Goal: Navigation & Orientation: Find specific page/section

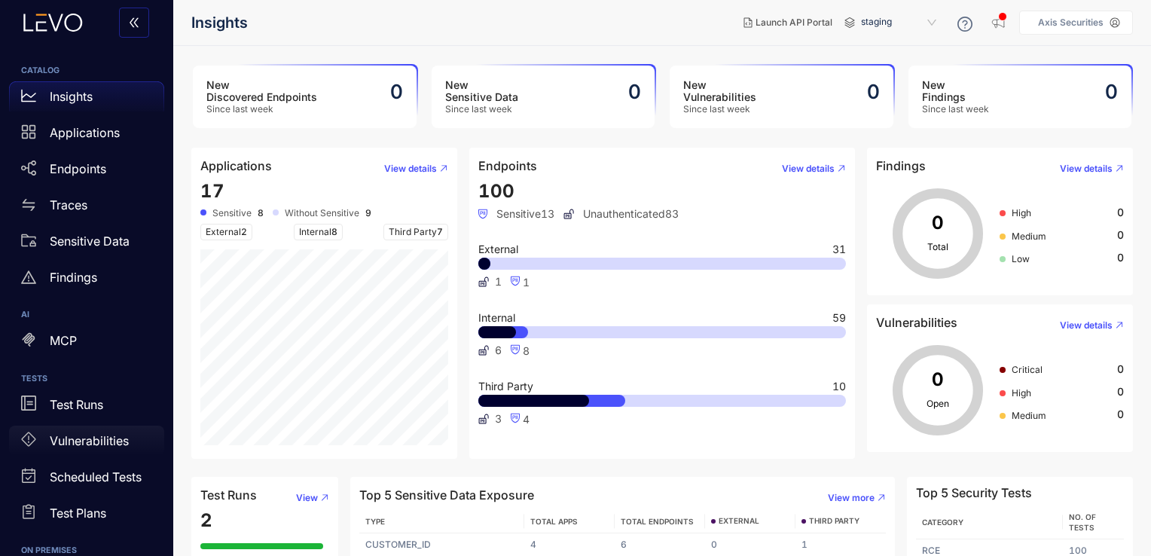
scroll to position [36, 0]
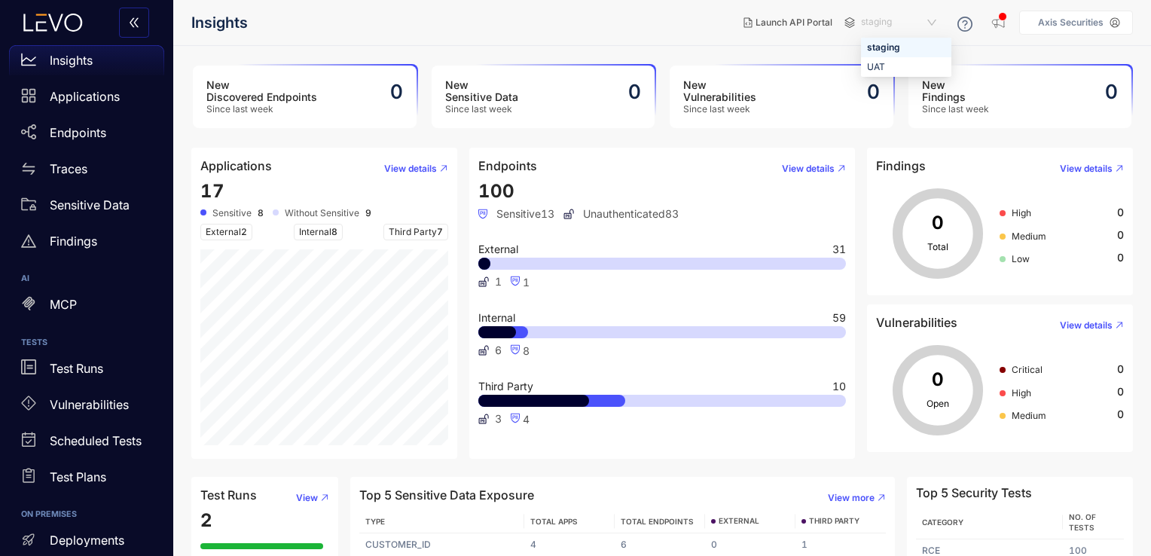
click at [893, 23] on span "staging" at bounding box center [900, 23] width 78 height 24
click at [883, 66] on div "UAT" at bounding box center [906, 67] width 78 height 17
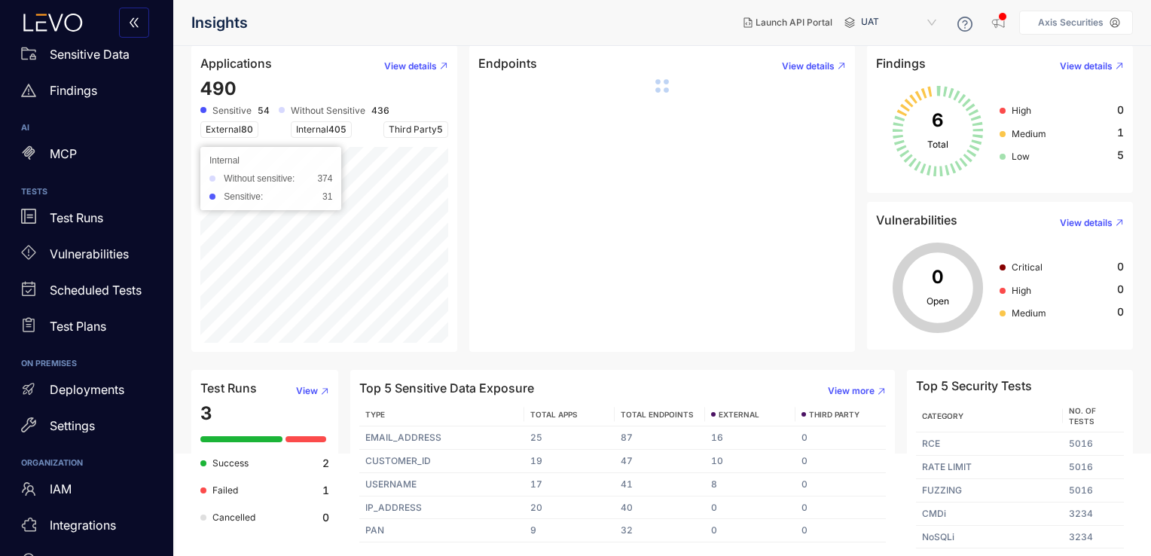
scroll to position [108, 0]
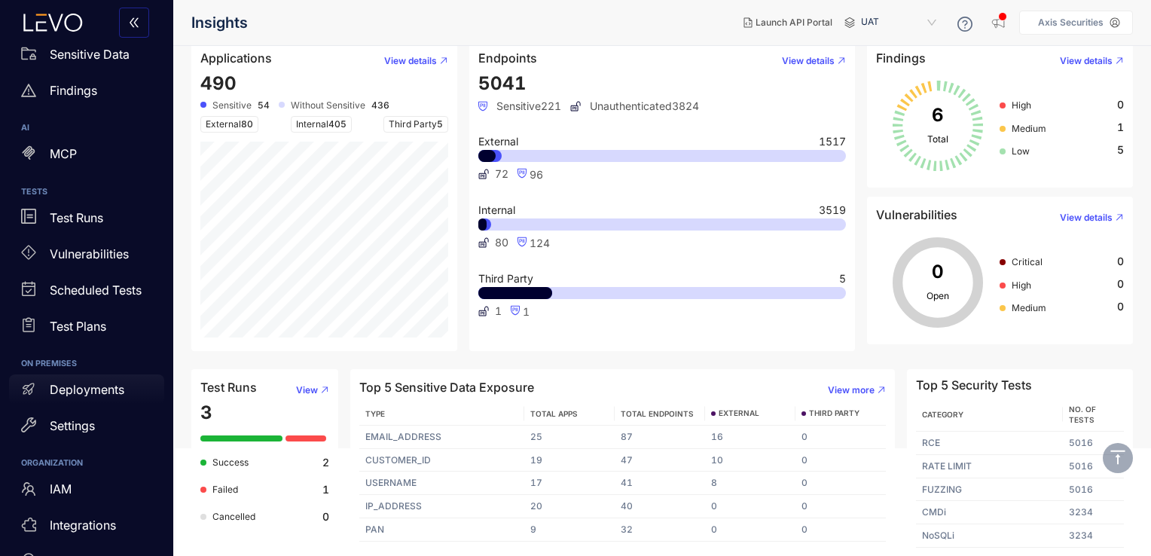
click at [84, 385] on p "Deployments" at bounding box center [87, 390] width 75 height 14
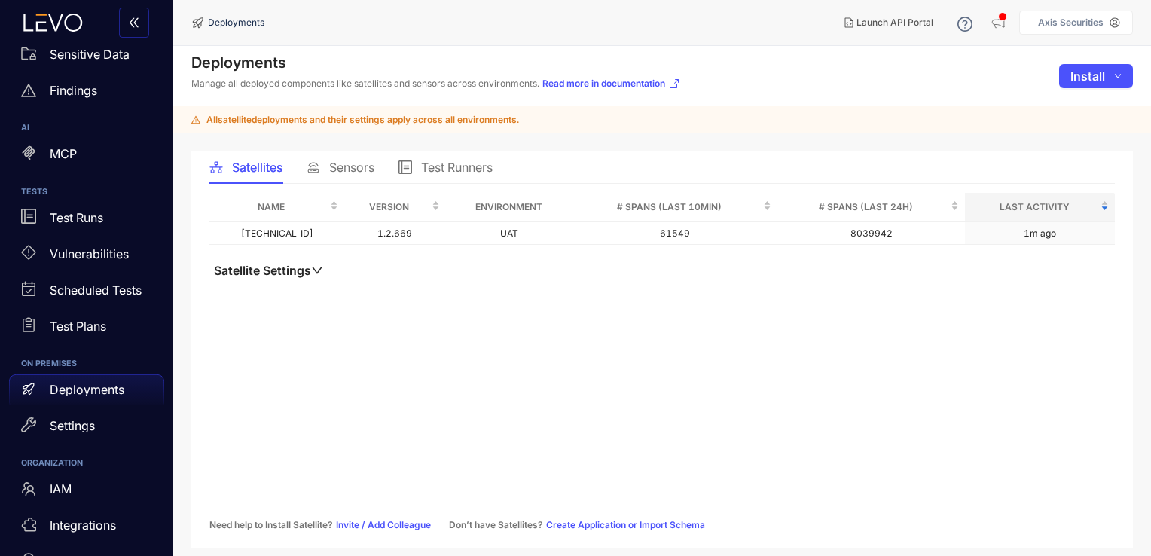
click at [343, 166] on span "Sensors" at bounding box center [351, 167] width 45 height 14
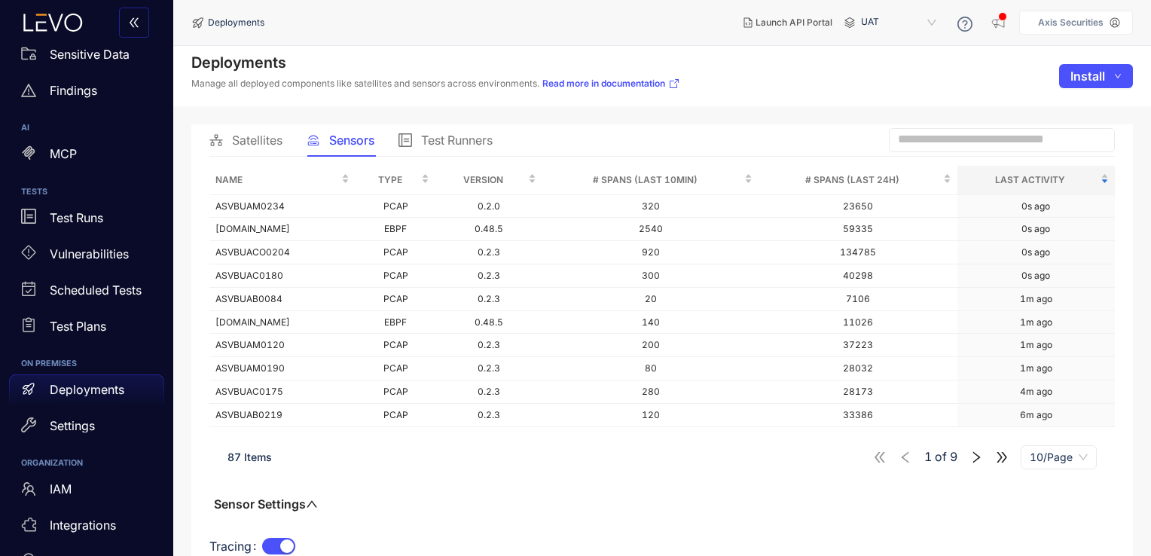
click at [263, 456] on span "87 Items" at bounding box center [249, 456] width 44 height 13
click at [1052, 458] on span "10/Page" at bounding box center [1059, 457] width 58 height 23
click at [1043, 427] on div "100/Page" at bounding box center [1058, 425] width 57 height 17
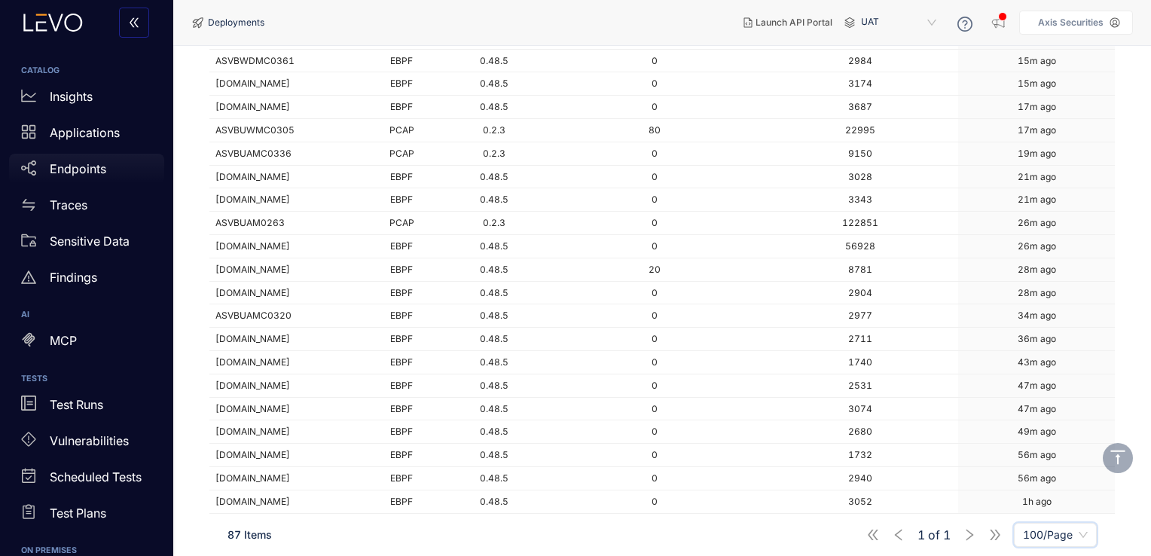
click at [86, 169] on p "Endpoints" at bounding box center [78, 169] width 56 height 14
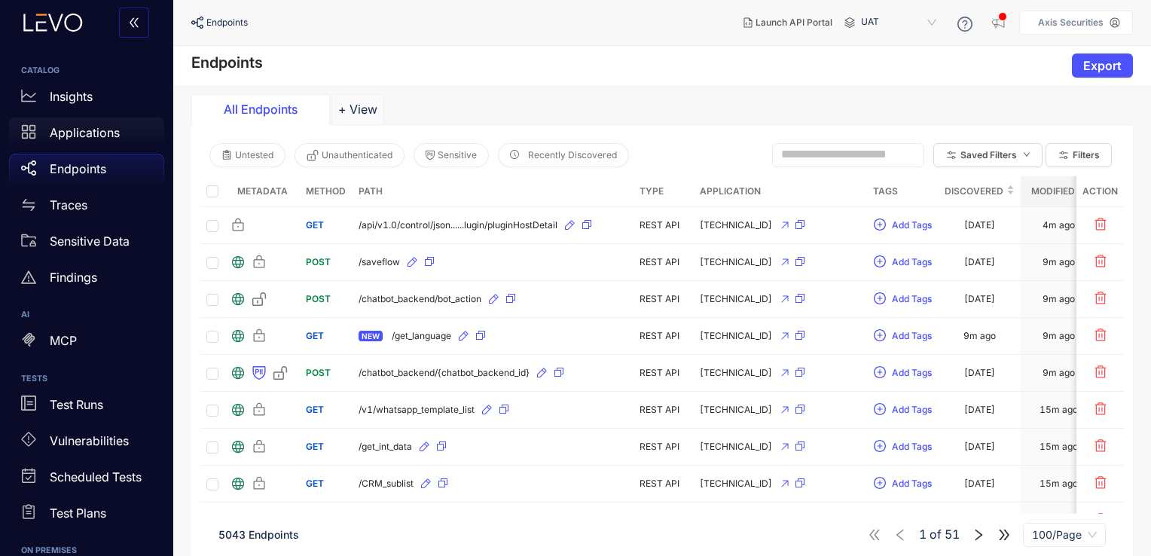
click at [111, 130] on p "Applications" at bounding box center [85, 133] width 70 height 14
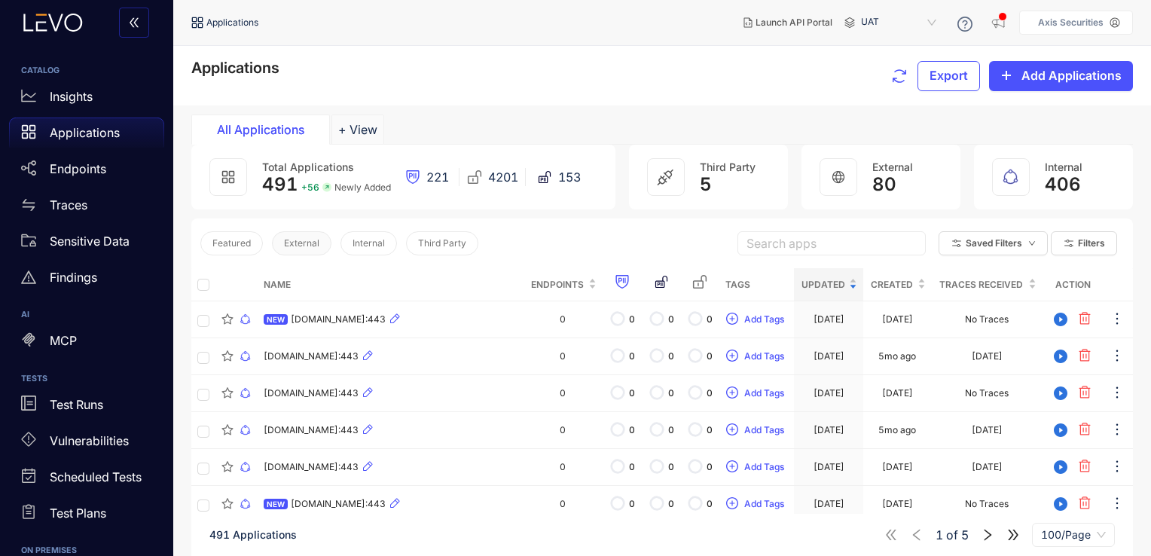
click at [301, 246] on span "External" at bounding box center [301, 243] width 35 height 11
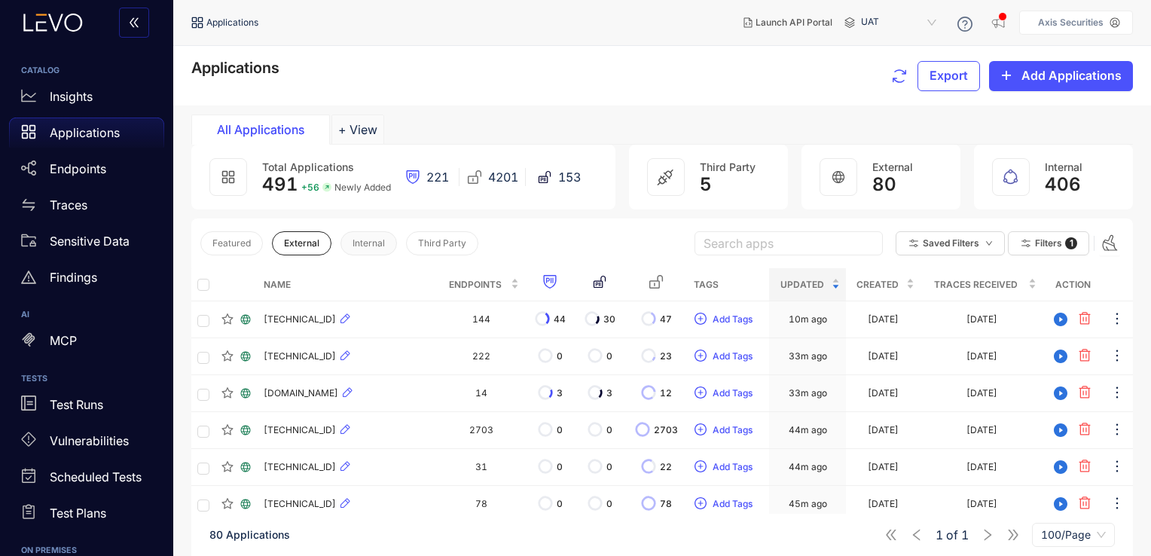
click at [361, 248] on span "Internal" at bounding box center [369, 243] width 32 height 11
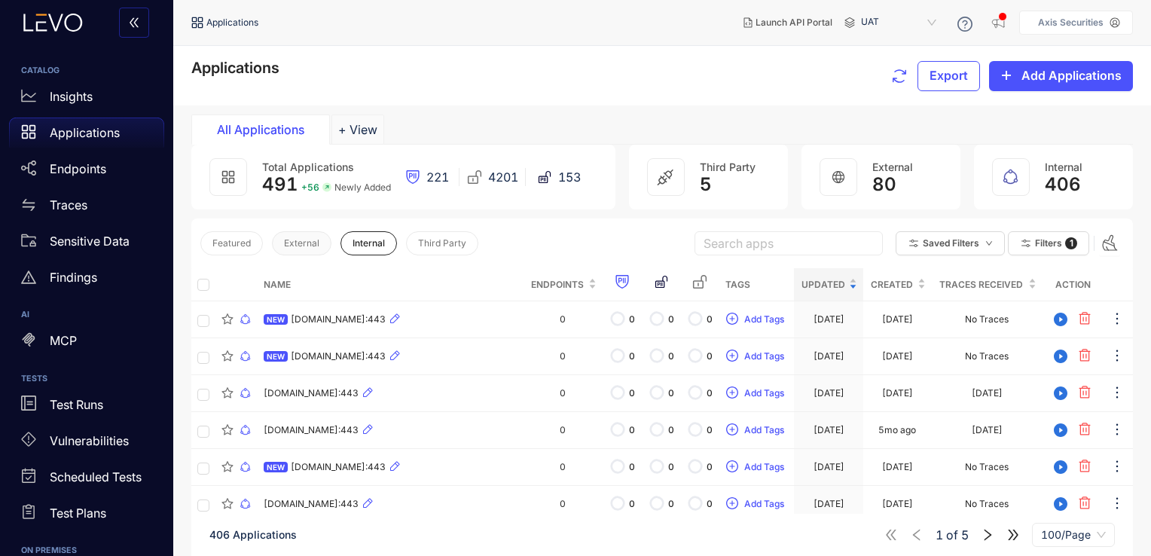
click at [292, 243] on span "External" at bounding box center [301, 243] width 35 height 11
click at [301, 241] on span "External" at bounding box center [301, 243] width 35 height 11
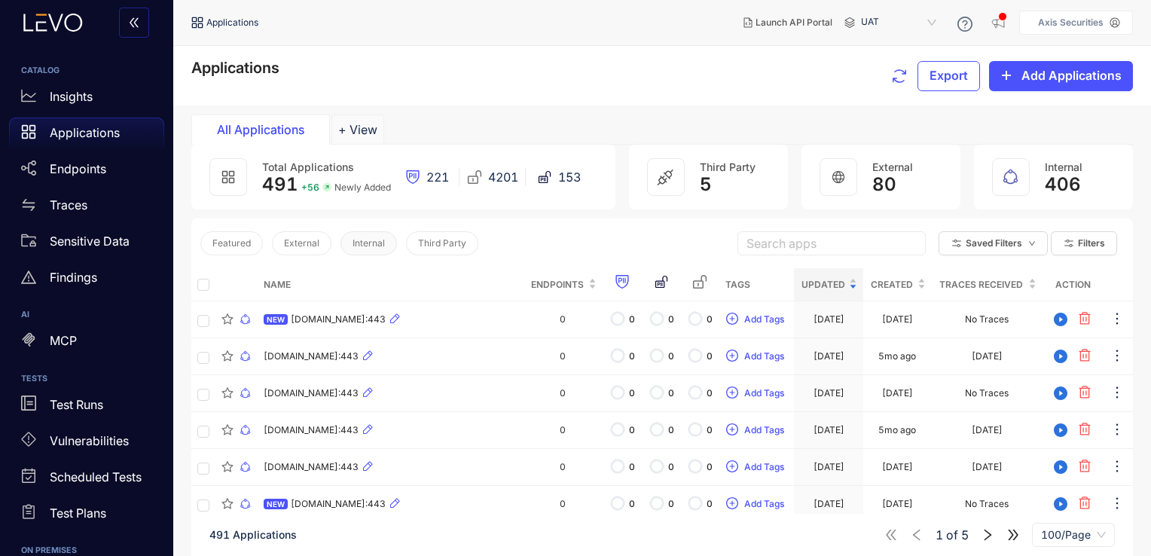
click at [383, 246] on button "Internal" at bounding box center [368, 243] width 56 height 24
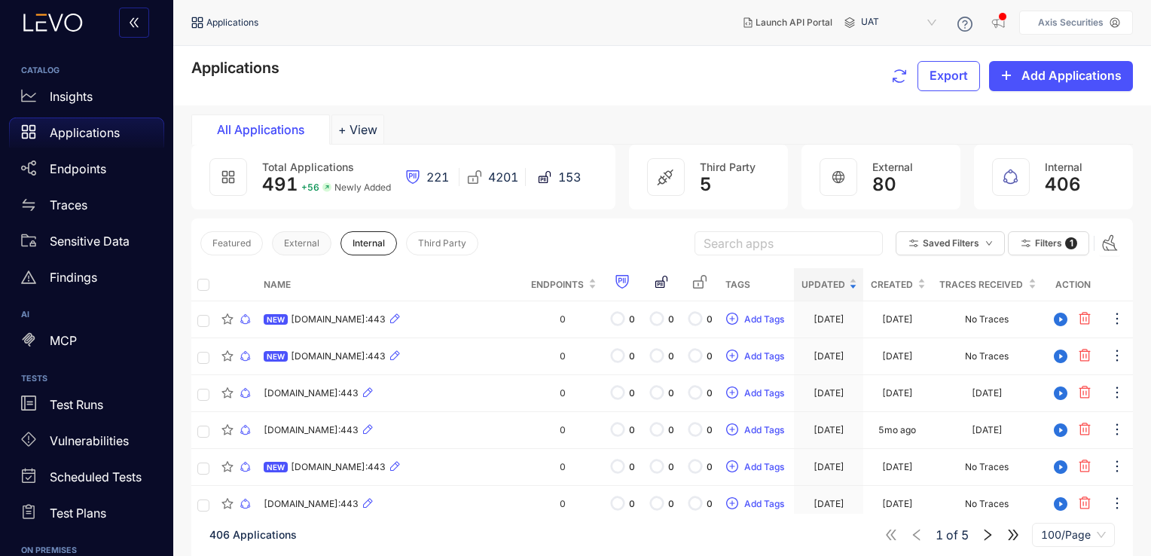
click at [304, 246] on span "External" at bounding box center [301, 243] width 35 height 11
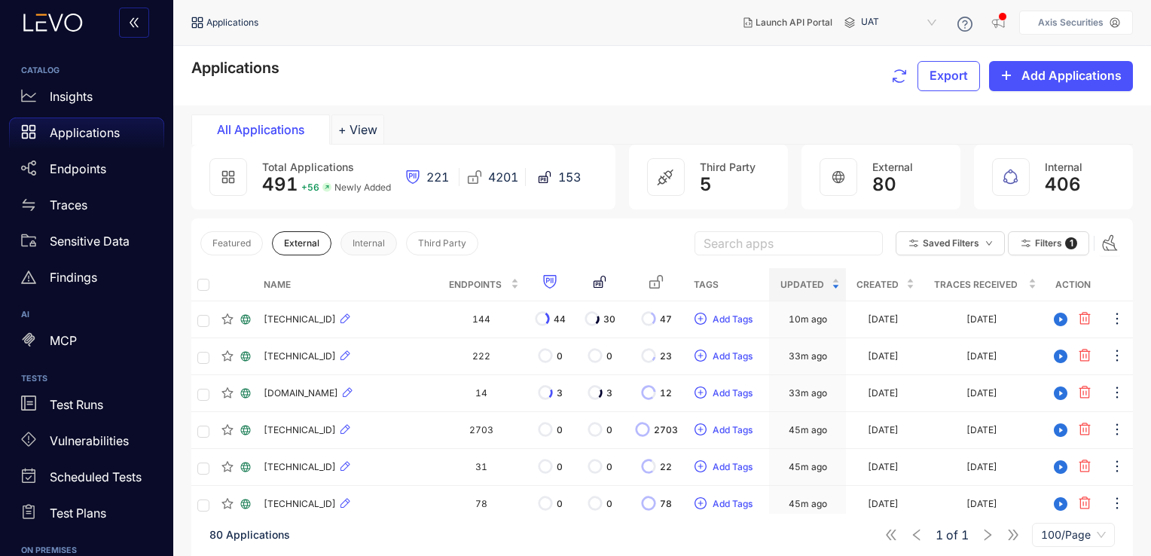
click at [373, 243] on span "Internal" at bounding box center [369, 243] width 32 height 11
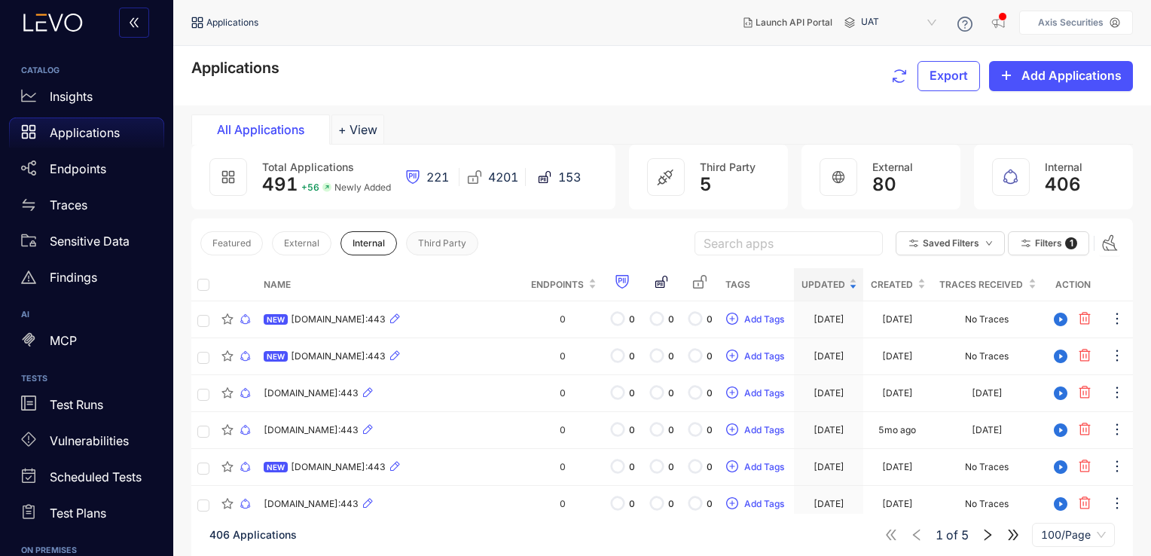
click at [441, 240] on span "Third Party" at bounding box center [442, 243] width 48 height 11
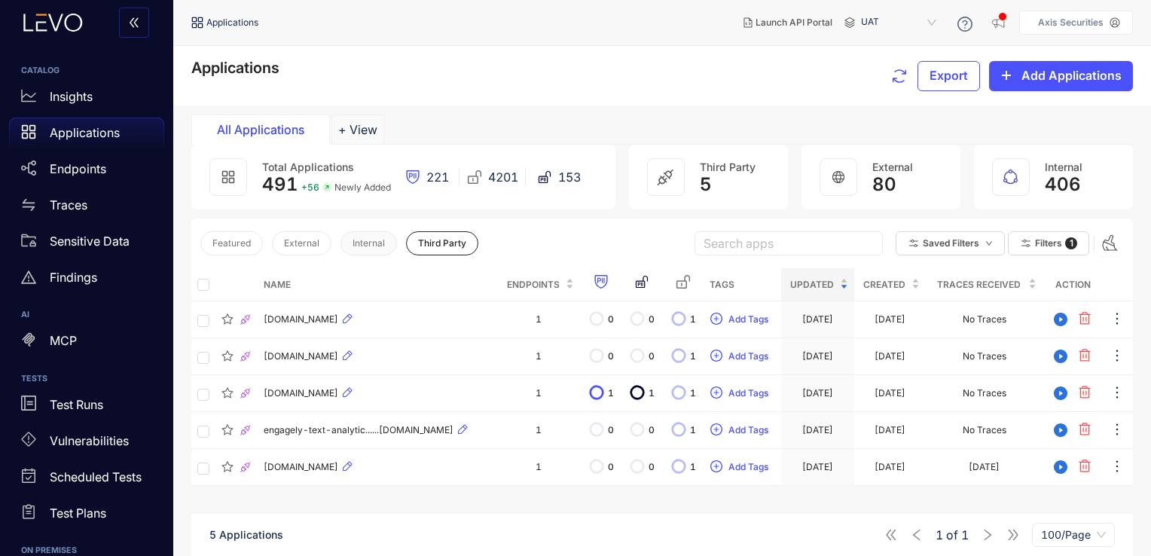
click at [374, 242] on span "Internal" at bounding box center [369, 243] width 32 height 11
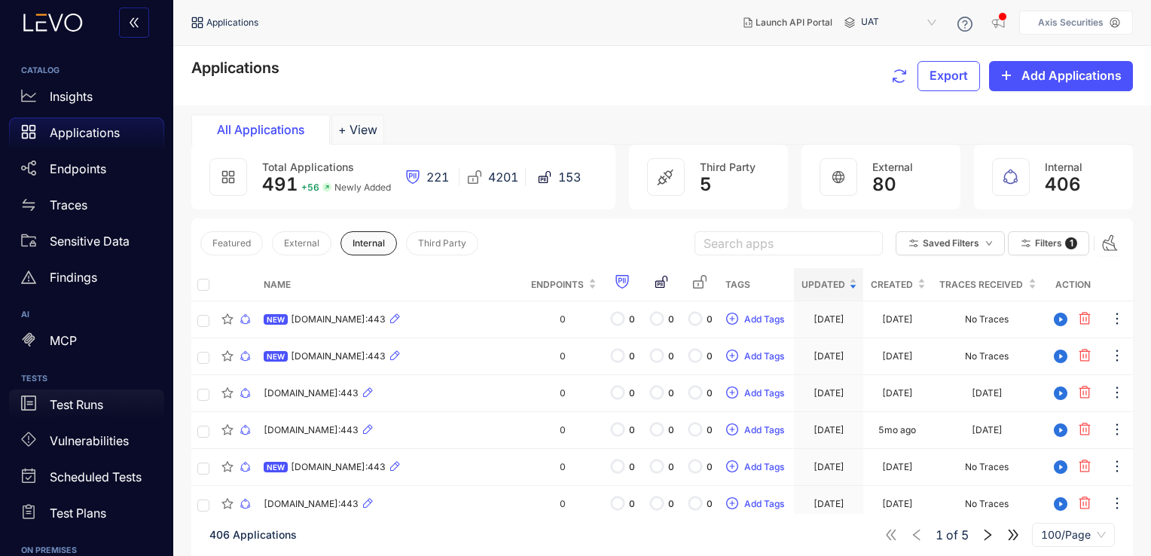
scroll to position [222, 0]
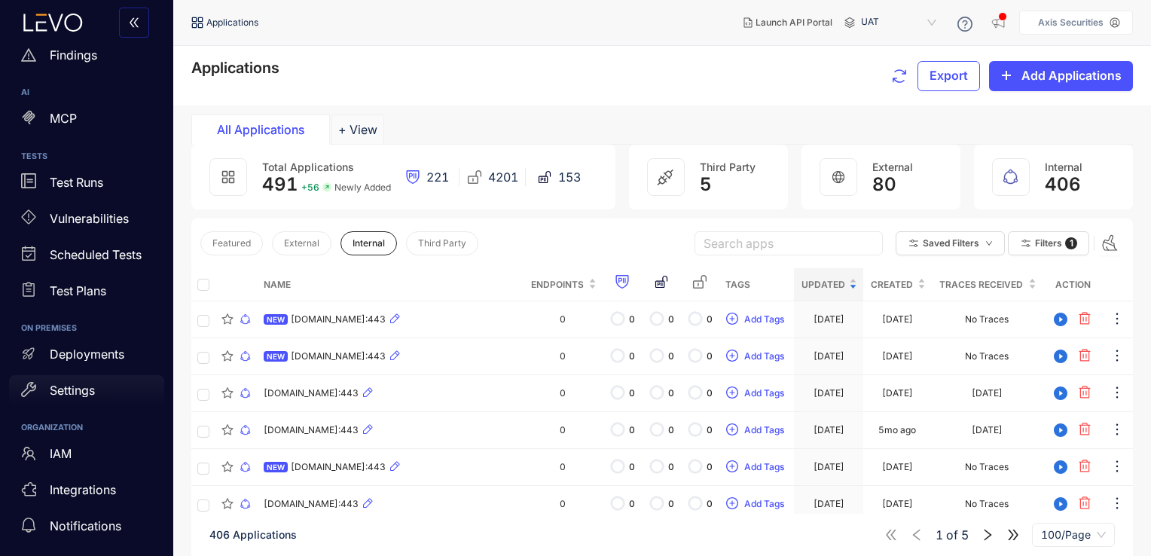
click at [93, 390] on p "Settings" at bounding box center [72, 390] width 45 height 14
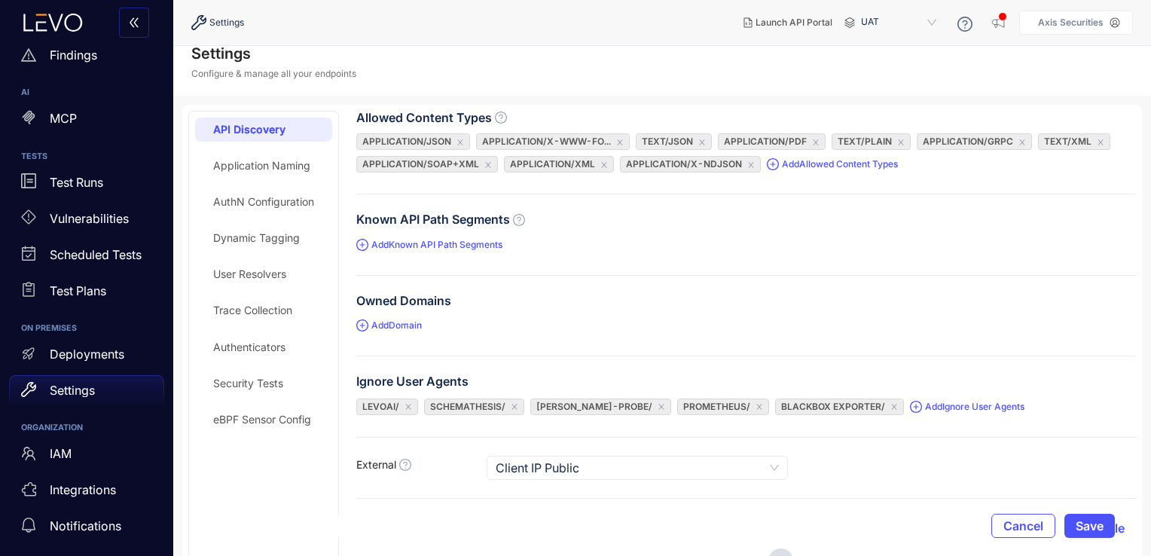
scroll to position [202, 0]
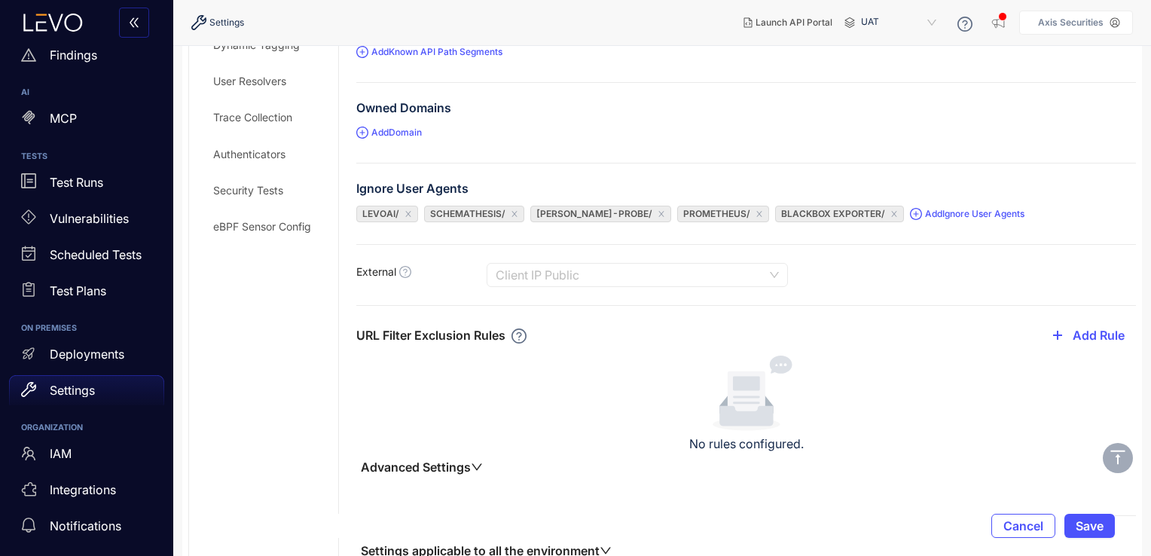
click at [744, 274] on span "Client IP Public" at bounding box center [637, 275] width 283 height 23
click at [436, 300] on form "Allowed Content Types application/json application/x-www-fo... text/json applic…" at bounding box center [746, 250] width 780 height 664
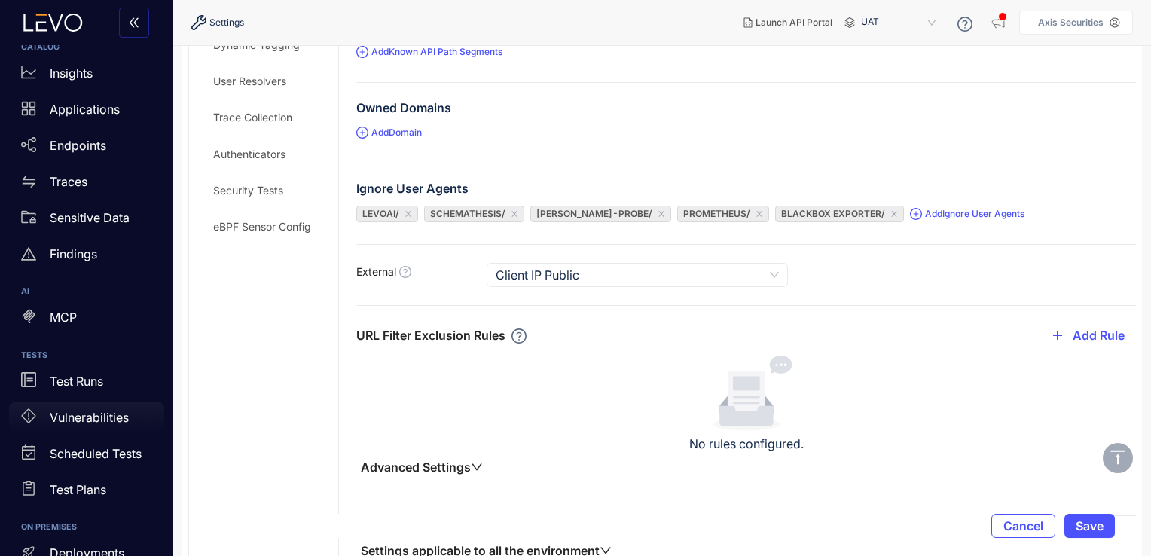
scroll to position [0, 0]
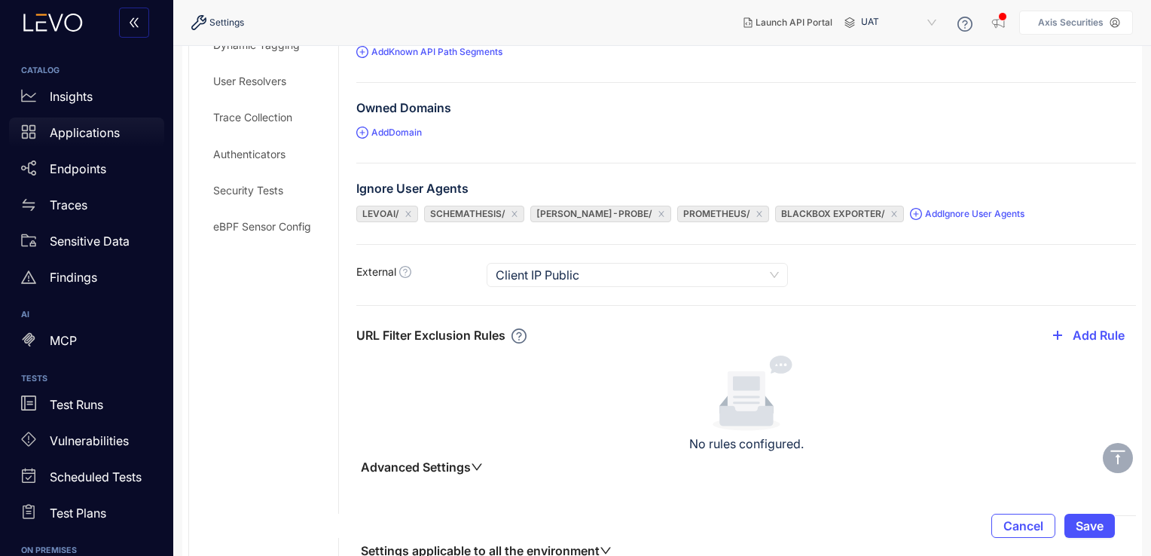
click at [108, 142] on div "Applications" at bounding box center [86, 133] width 155 height 30
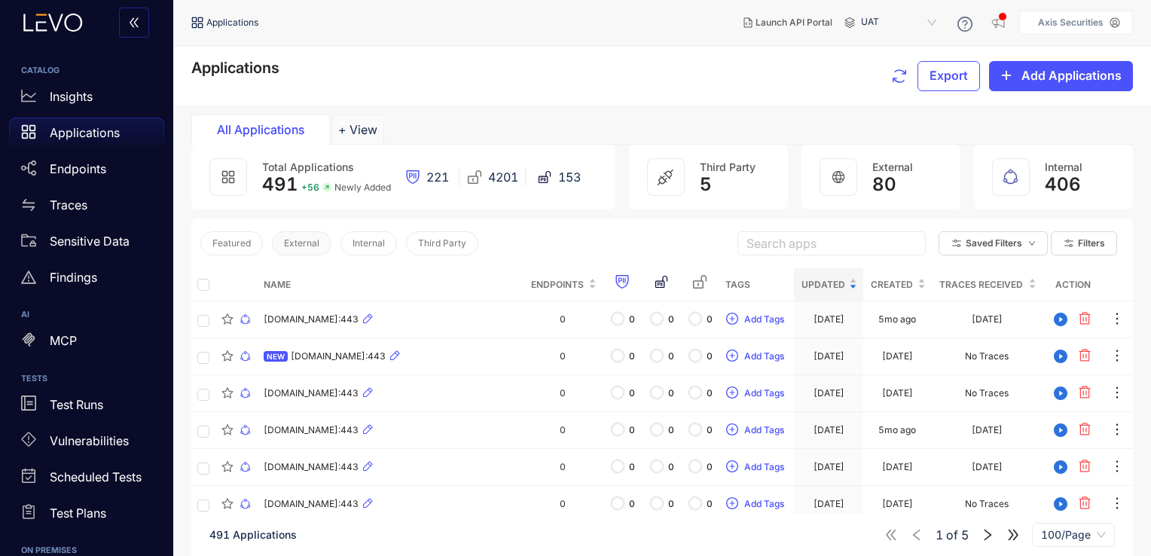
click at [307, 243] on span "External" at bounding box center [301, 243] width 35 height 11
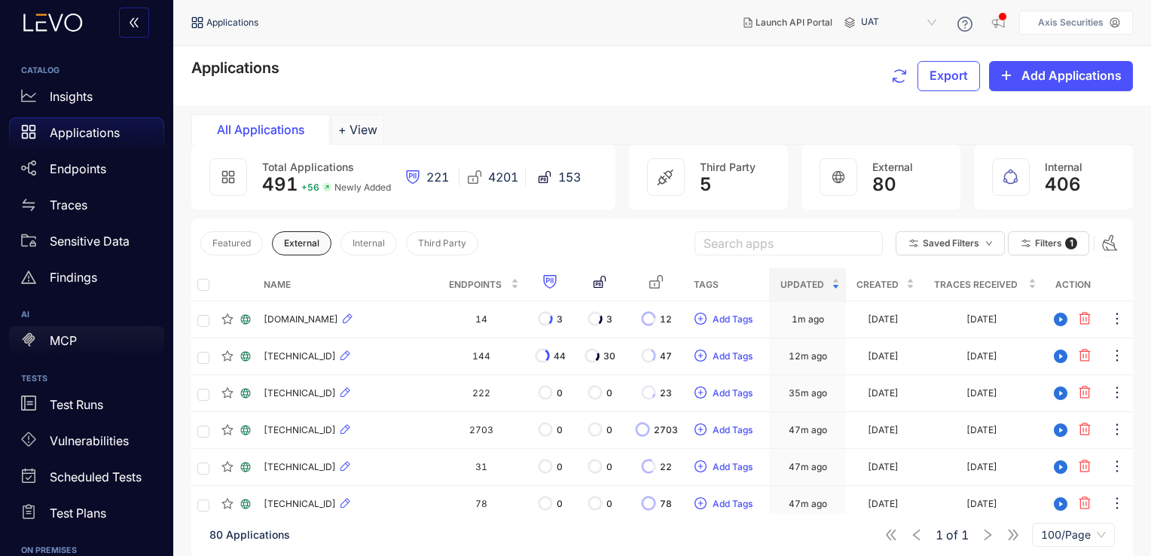
scroll to position [222, 0]
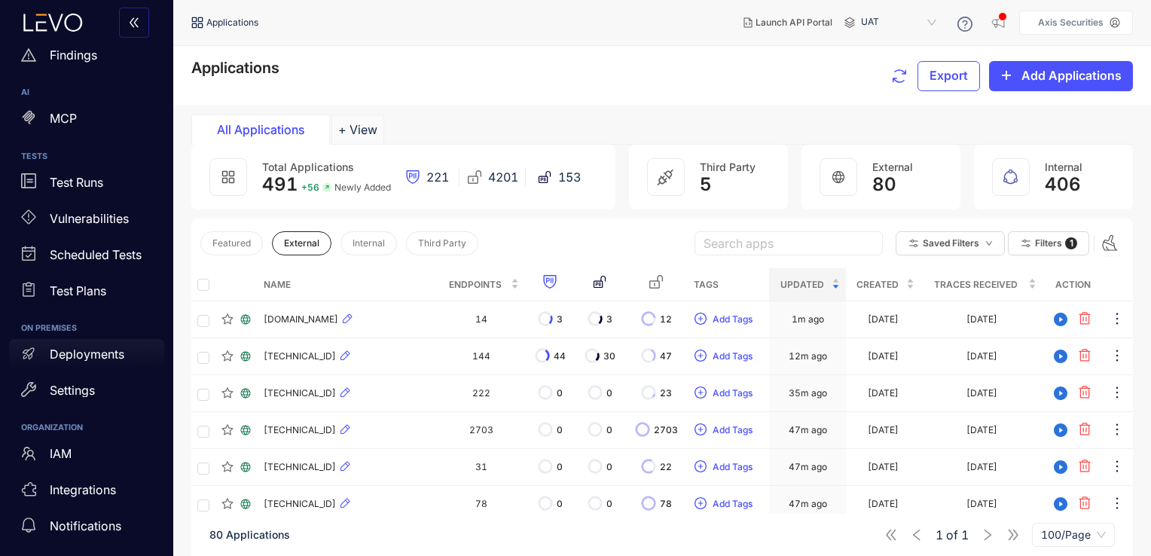
click at [79, 359] on p "Deployments" at bounding box center [87, 354] width 75 height 14
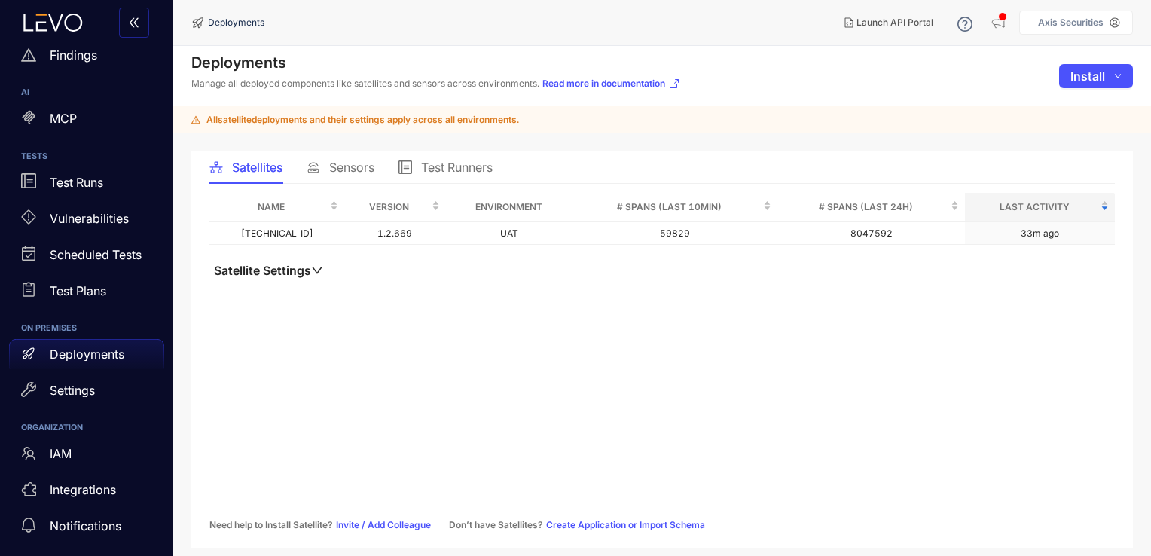
click at [338, 163] on span "Sensors" at bounding box center [351, 167] width 45 height 14
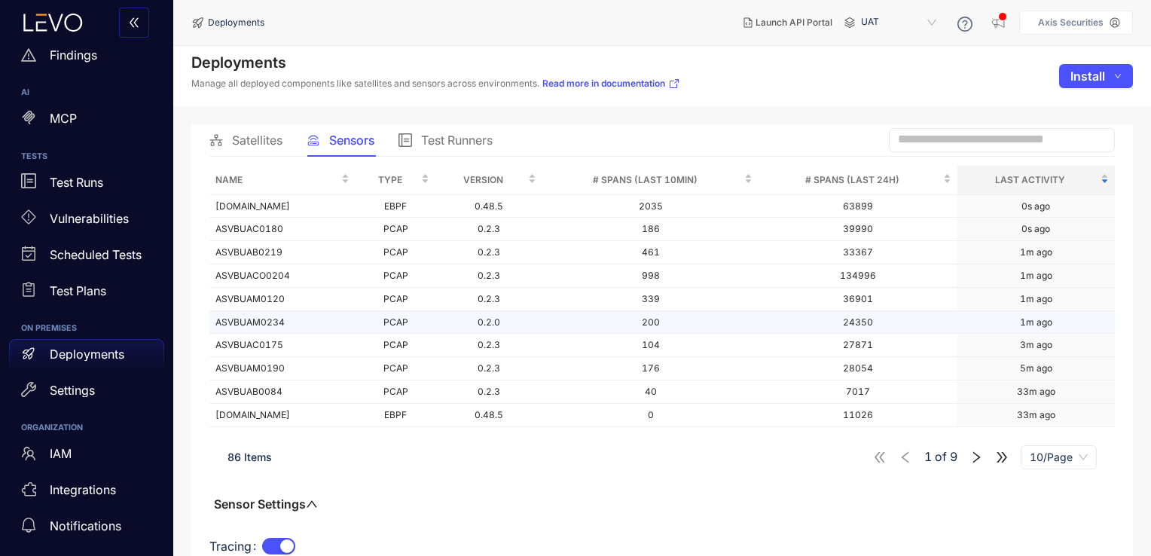
scroll to position [36, 0]
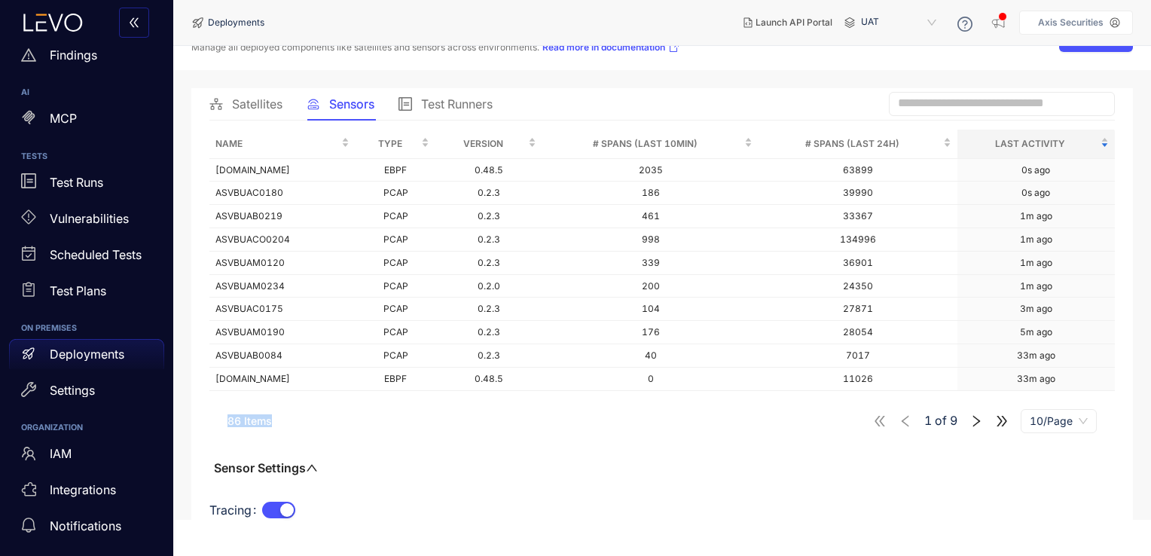
drag, startPoint x: 226, startPoint y: 423, endPoint x: 279, endPoint y: 422, distance: 53.5
click at [279, 422] on div "86 Items 1 of 9 10/Page" at bounding box center [661, 421] width 905 height 42
click at [491, 453] on div "Name Type Version # Spans (last 10min) # Spans (last 24h) Last Activity [DOMAIN…" at bounding box center [661, 335] width 905 height 411
drag, startPoint x: 280, startPoint y: 418, endPoint x: 221, endPoint y: 422, distance: 58.9
click at [221, 422] on div "86 Items 1 of 9 10/Page" at bounding box center [661, 421] width 905 height 42
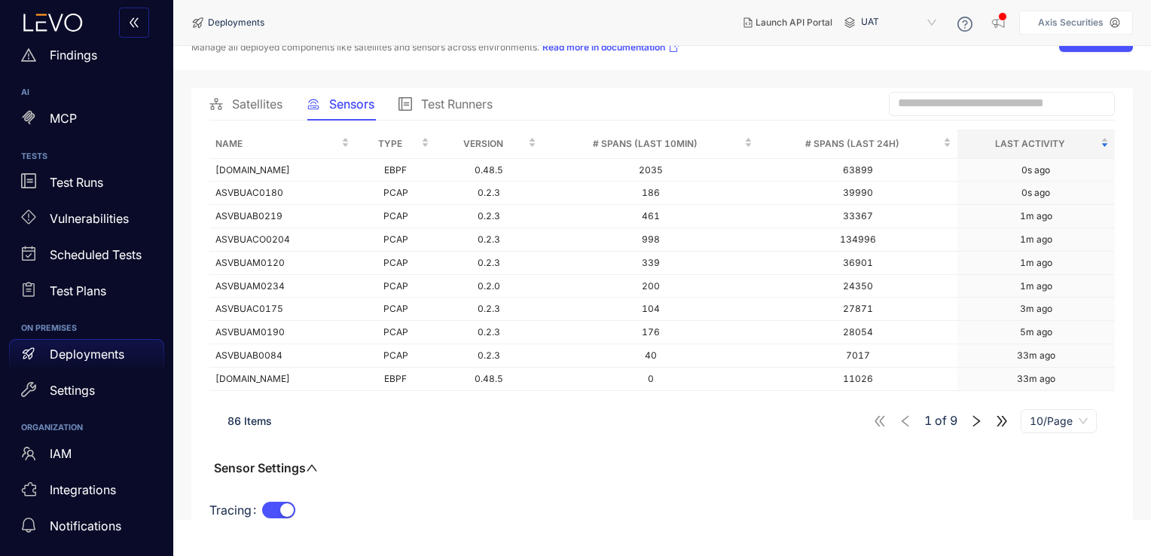
drag, startPoint x: 221, startPoint y: 422, endPoint x: 258, endPoint y: 450, distance: 46.1
click at [258, 450] on div "Name Type Version # Spans (last 10min) # Spans (last 24h) Last Activity [DOMAIN…" at bounding box center [661, 335] width 905 height 411
drag, startPoint x: 228, startPoint y: 418, endPoint x: 271, endPoint y: 422, distance: 43.1
click at [271, 422] on span "86 Items" at bounding box center [249, 420] width 44 height 13
drag, startPoint x: 271, startPoint y: 422, endPoint x: 256, endPoint y: 438, distance: 21.8
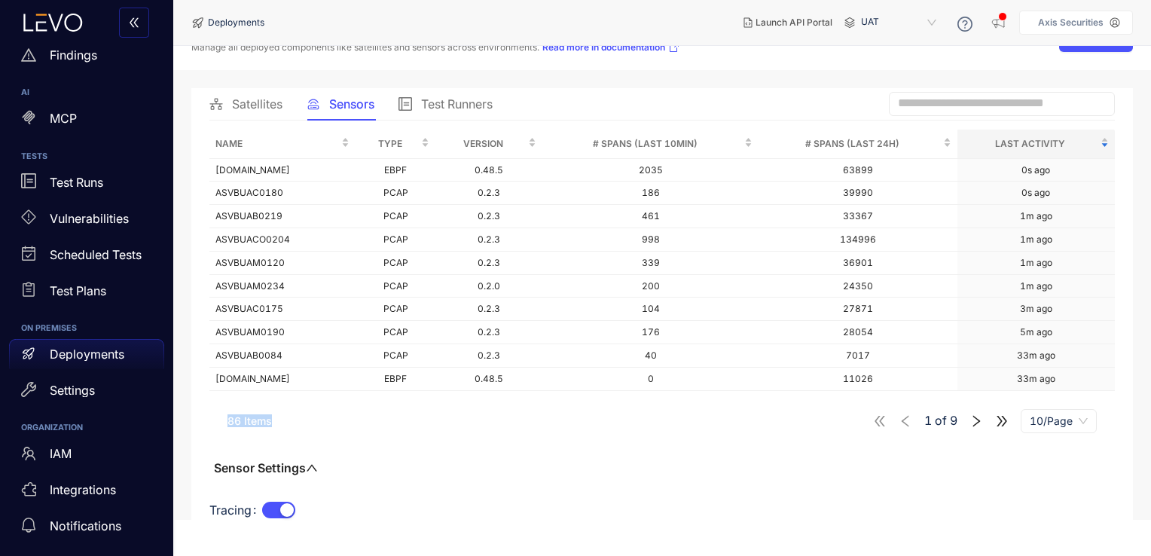
click at [256, 438] on div "86 Items 1 of 9 10/Page" at bounding box center [661, 421] width 905 height 42
drag, startPoint x: 227, startPoint y: 422, endPoint x: 270, endPoint y: 422, distance: 42.9
click at [270, 422] on span "86 Items" at bounding box center [249, 420] width 44 height 13
drag, startPoint x: 270, startPoint y: 422, endPoint x: 229, endPoint y: 429, distance: 42.0
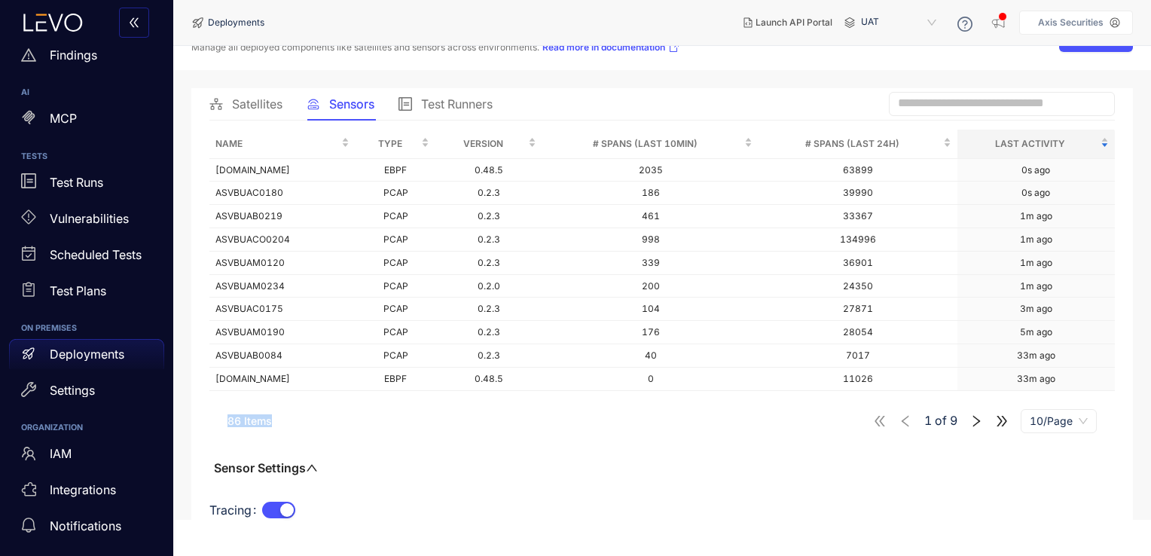
click at [229, 429] on div "86 Items 1 of 9 10/Page" at bounding box center [661, 421] width 905 height 42
click at [238, 426] on div "86 Items 1 of 9 10/Page" at bounding box center [661, 421] width 905 height 42
drag, startPoint x: 226, startPoint y: 420, endPoint x: 274, endPoint y: 422, distance: 48.3
click at [274, 422] on div "86 Items 1 of 9 10/Page" at bounding box center [661, 421] width 905 height 42
drag, startPoint x: 274, startPoint y: 422, endPoint x: 252, endPoint y: 438, distance: 28.0
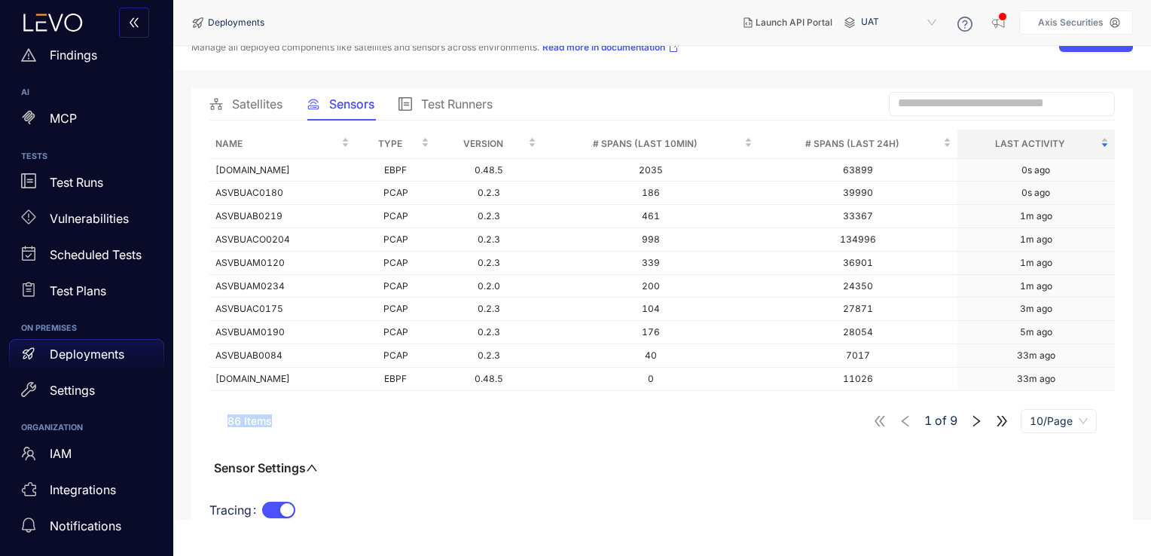
click at [252, 438] on div "86 Items 1 of 9 10/Page" at bounding box center [661, 421] width 905 height 42
click at [343, 463] on div "Name Type Version # Spans (last 10min) # Spans (last 24h) Last Activity [DOMAIN…" at bounding box center [661, 335] width 905 height 411
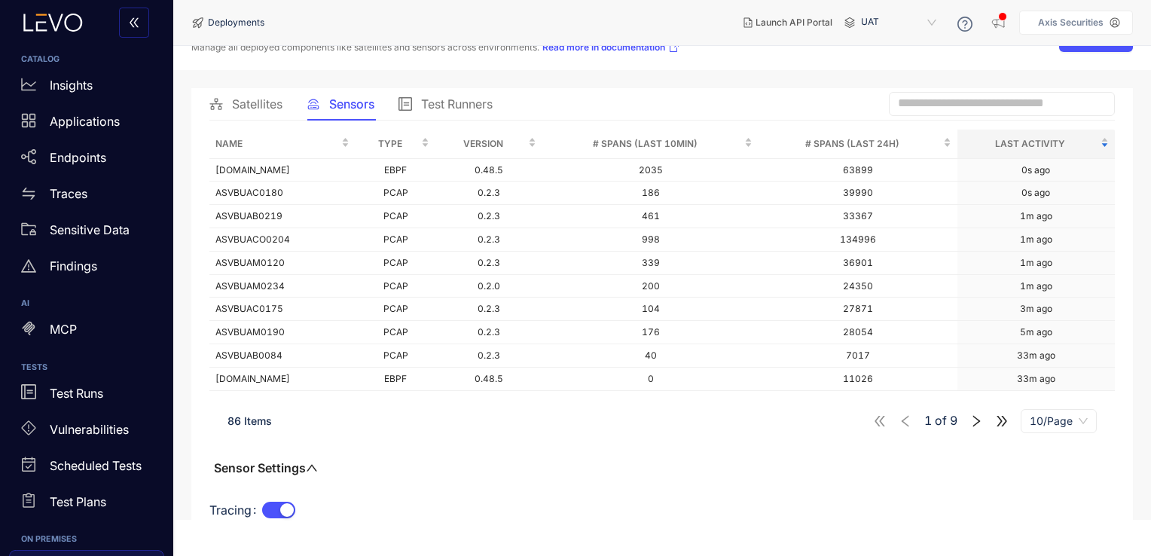
scroll to position [0, 0]
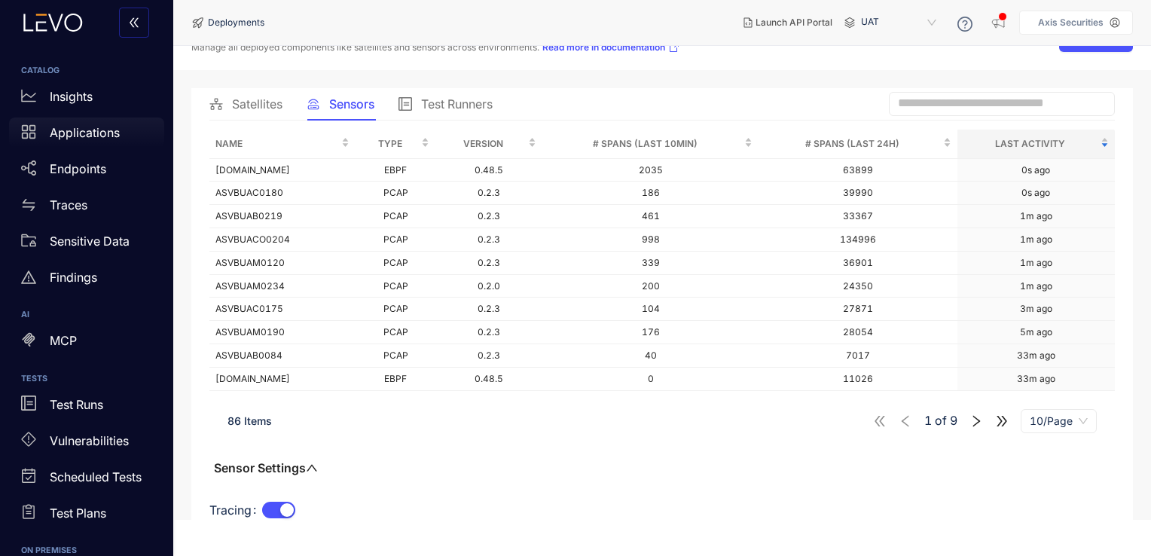
click at [121, 135] on div "Applications" at bounding box center [86, 133] width 155 height 30
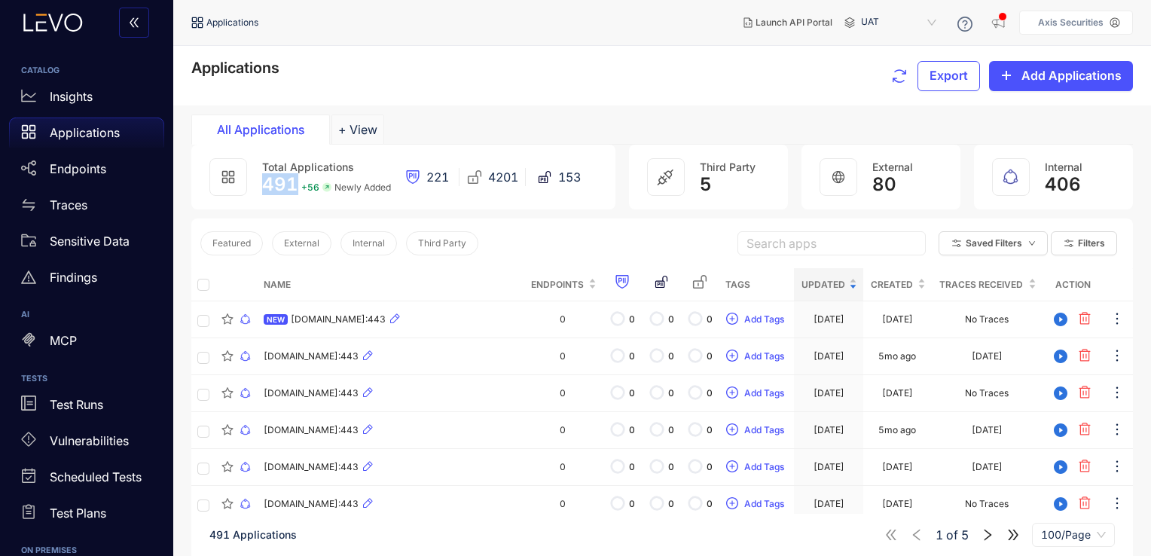
drag, startPoint x: 266, startPoint y: 185, endPoint x: 295, endPoint y: 185, distance: 29.4
click at [295, 185] on span "491" at bounding box center [280, 184] width 36 height 22
drag, startPoint x: 295, startPoint y: 185, endPoint x: 295, endPoint y: 215, distance: 30.1
click at [295, 215] on div "Total Applications 491 + 56 Newly Added 221 4201 153 Third Party 5 External 80 …" at bounding box center [662, 182] width 942 height 74
click at [264, 214] on div "Total Applications 491 + 56 Newly Added 221 4201 153 Third Party 5 External 80 …" at bounding box center [662, 182] width 942 height 74
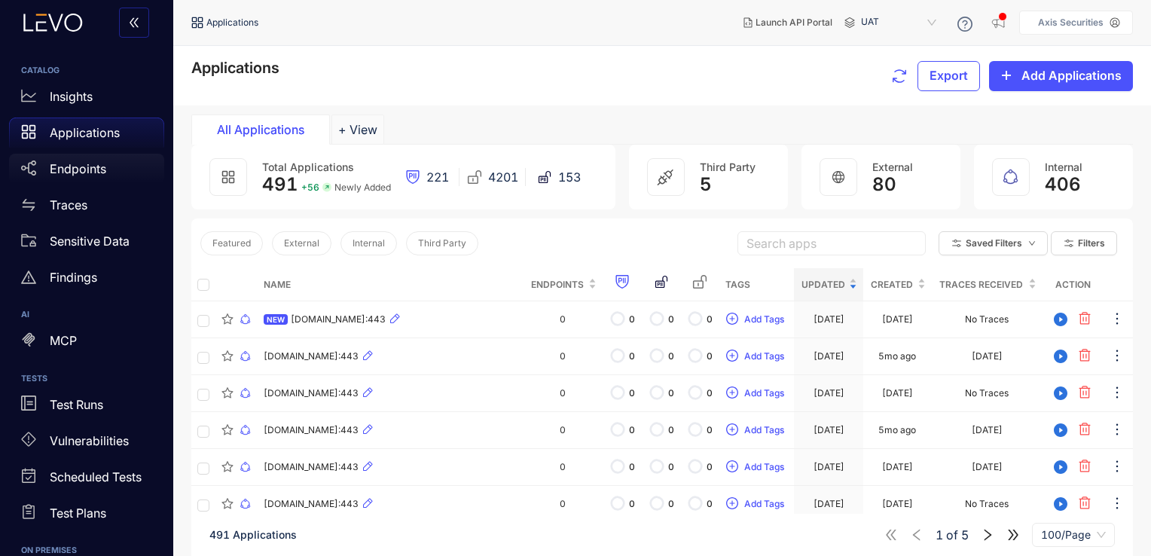
click at [101, 173] on p "Endpoints" at bounding box center [78, 169] width 56 height 14
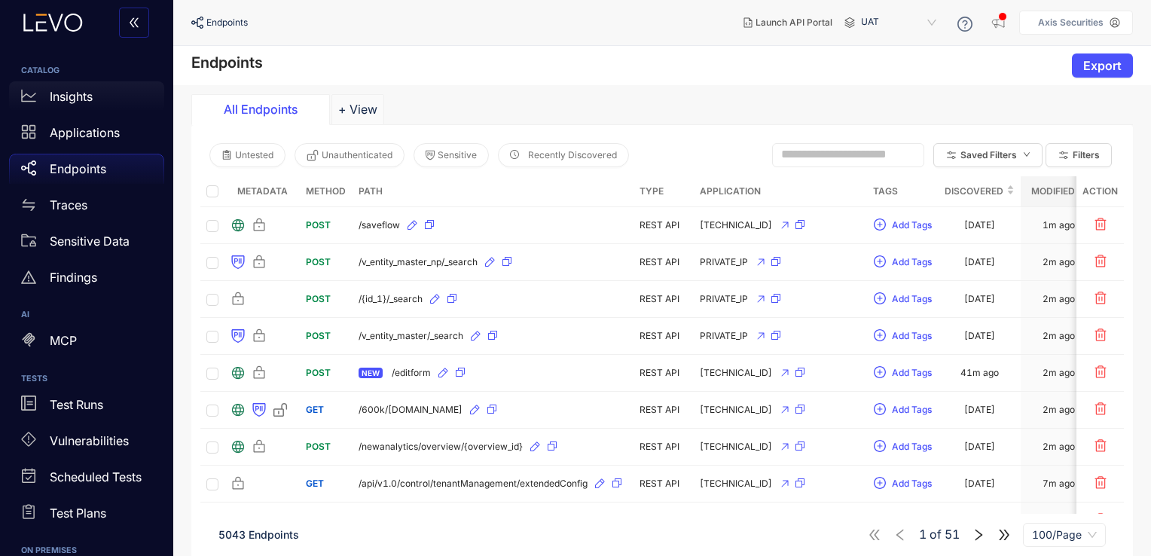
click at [100, 105] on div "Insights" at bounding box center [86, 96] width 155 height 30
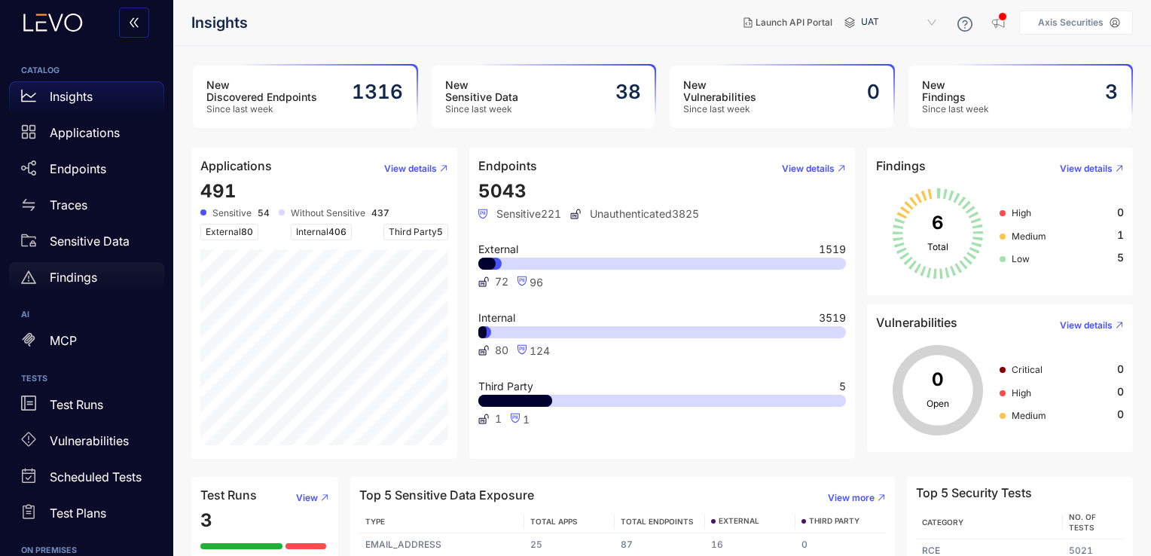
click at [102, 270] on div "Findings" at bounding box center [86, 277] width 155 height 30
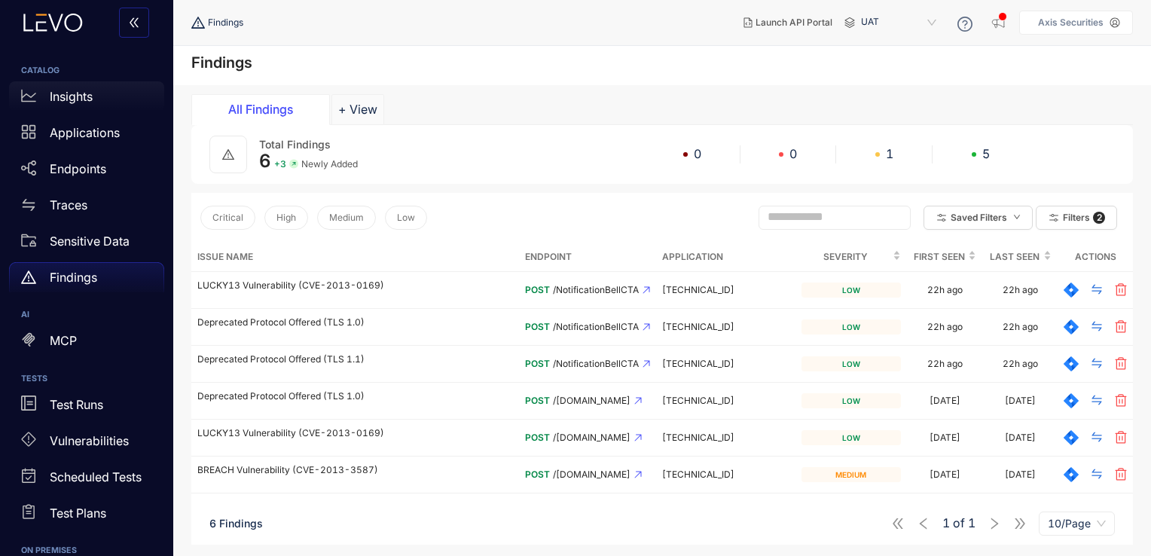
click at [93, 106] on div "Insights" at bounding box center [86, 96] width 155 height 30
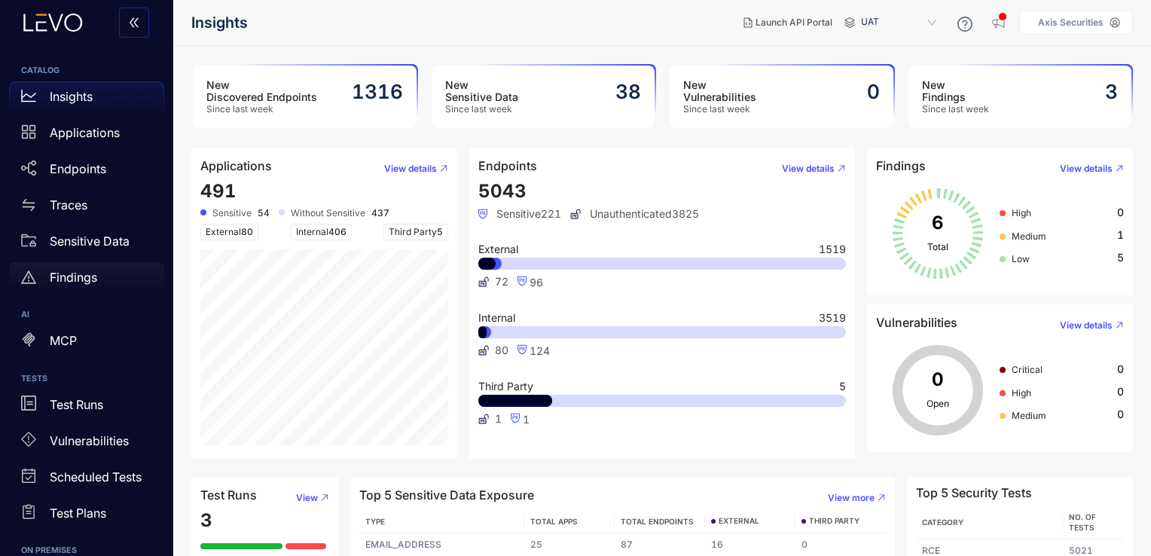
click at [98, 275] on div "Findings" at bounding box center [86, 277] width 155 height 30
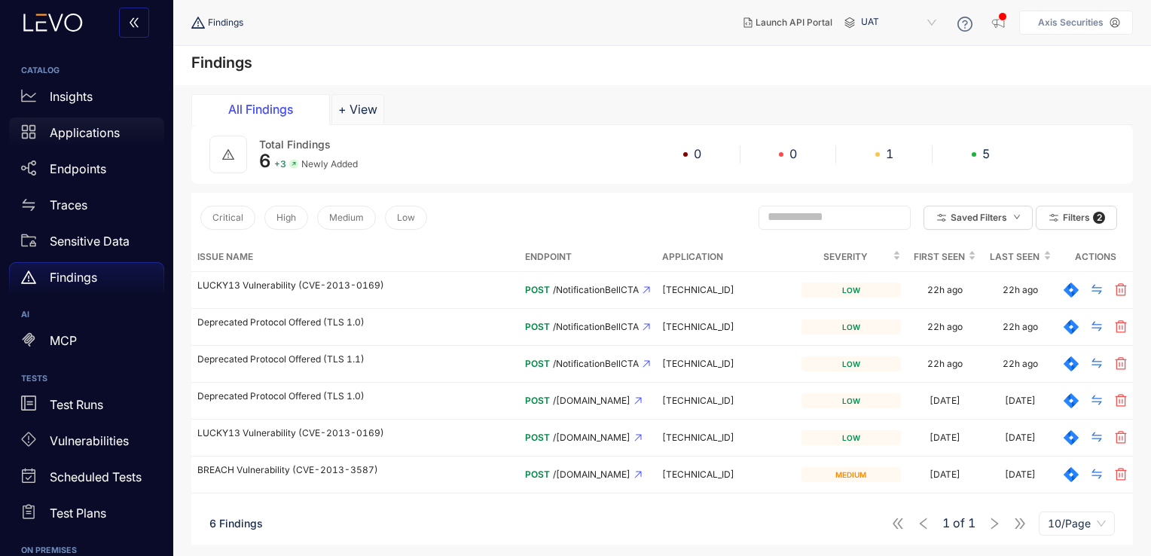
click at [107, 136] on p "Applications" at bounding box center [85, 133] width 70 height 14
